Goal: Information Seeking & Learning: Learn about a topic

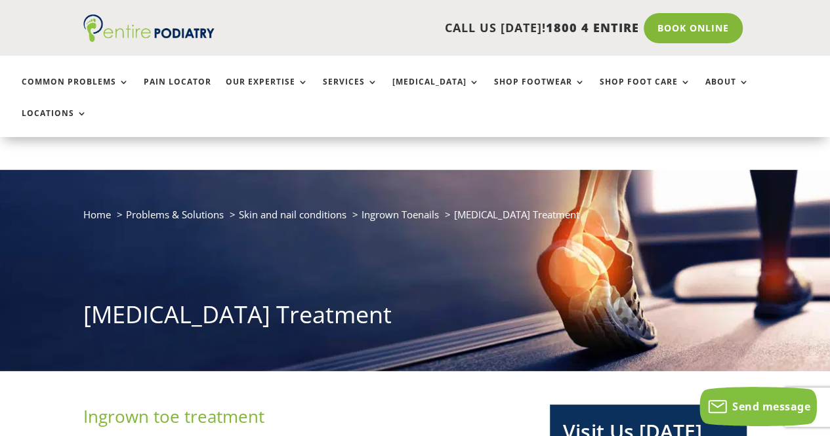
scroll to position [53, 0]
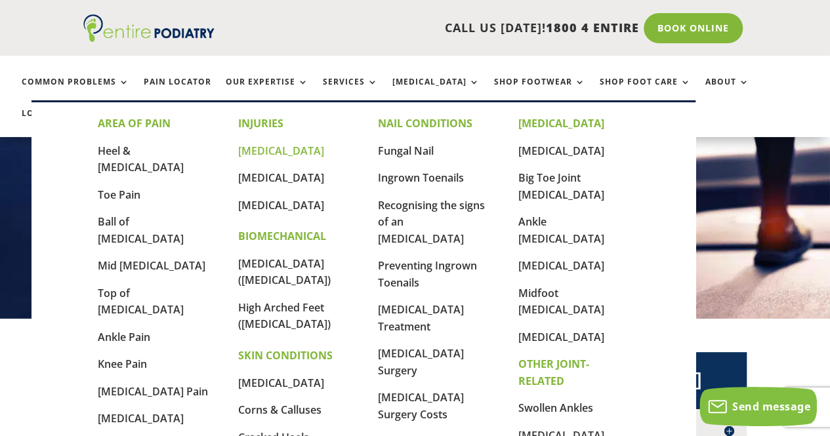
click at [305, 145] on link "[MEDICAL_DATA]" at bounding box center [281, 151] width 86 height 14
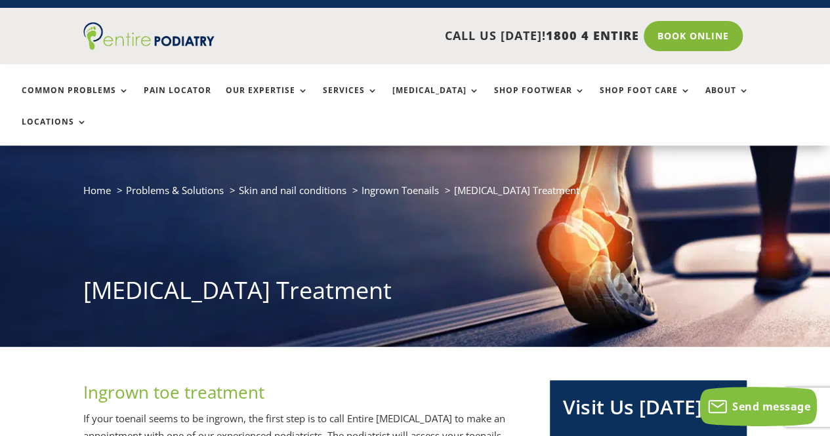
scroll to position [24, 0]
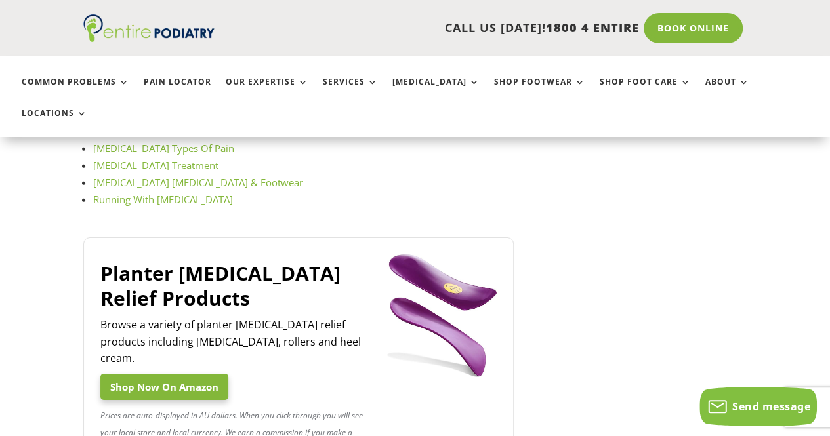
scroll to position [1962, 0]
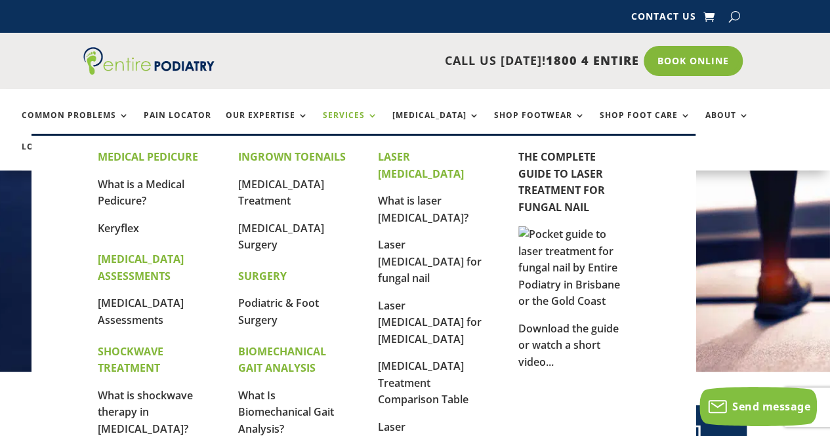
click at [357, 112] on link "Services" at bounding box center [350, 125] width 55 height 28
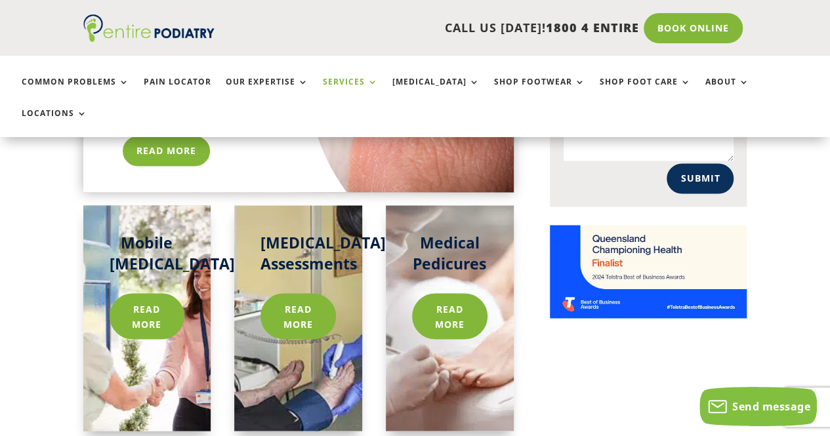
scroll to position [1015, 0]
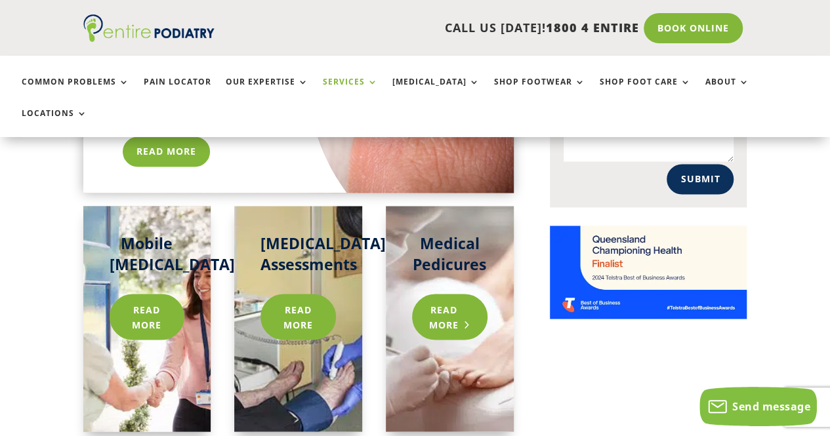
click at [467, 294] on link "Read more" at bounding box center [449, 317] width 75 height 46
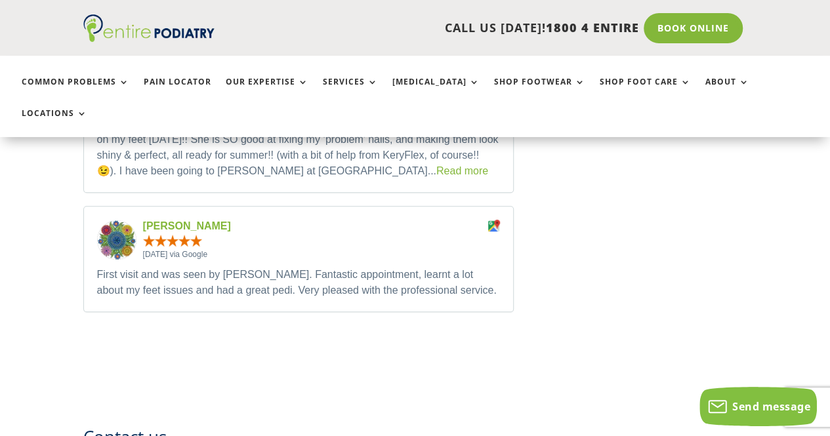
scroll to position [2649, 0]
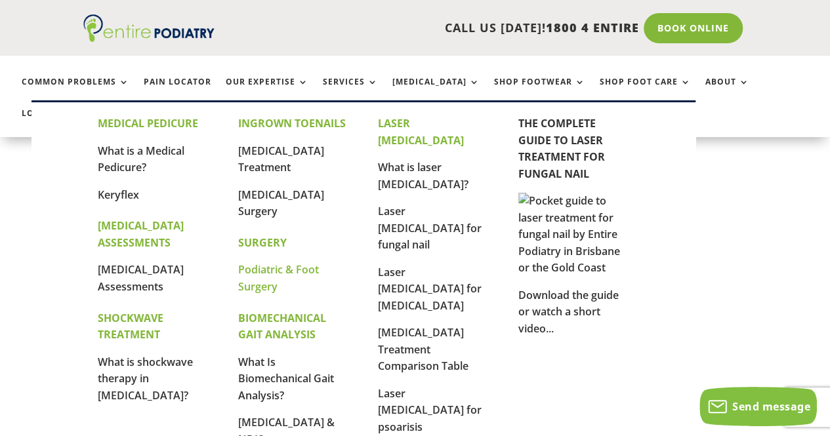
click at [265, 270] on link "Podiatric & Foot Surgery" at bounding box center [278, 279] width 81 height 32
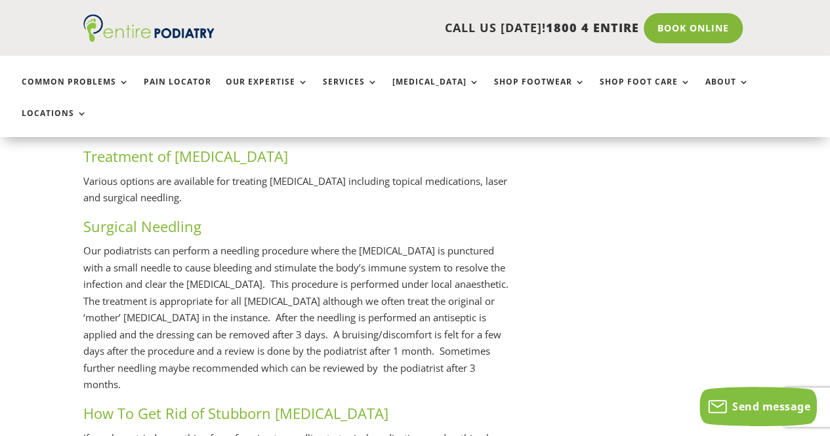
scroll to position [1645, 0]
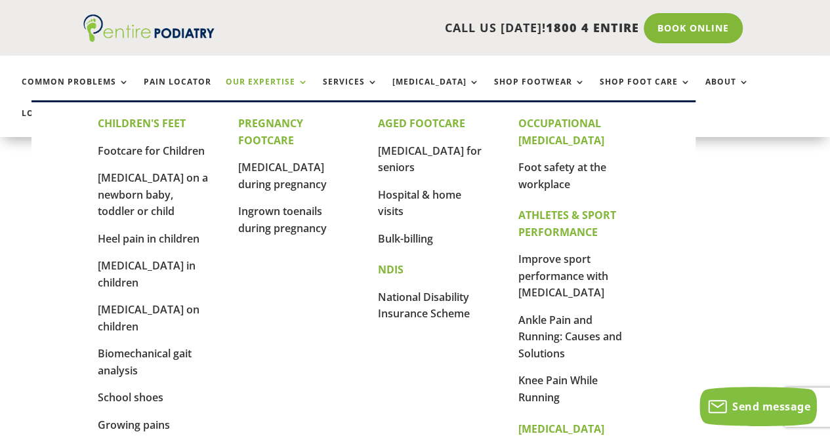
click at [284, 81] on link "Our Expertise" at bounding box center [267, 91] width 83 height 28
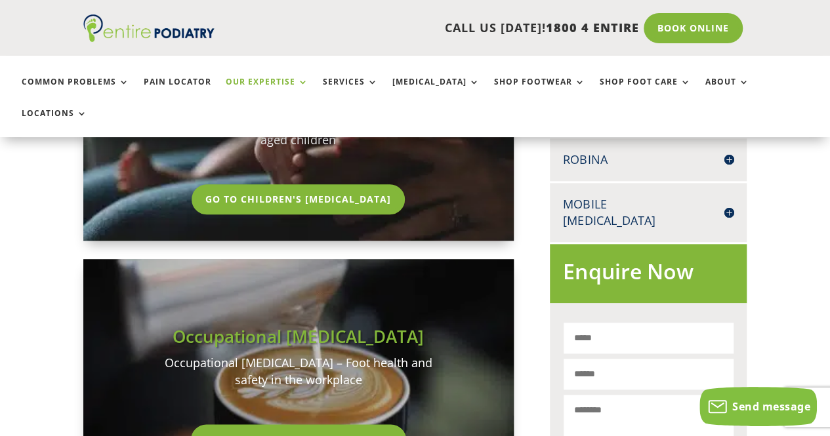
scroll to position [654, 0]
